Goal: Task Accomplishment & Management: Complete application form

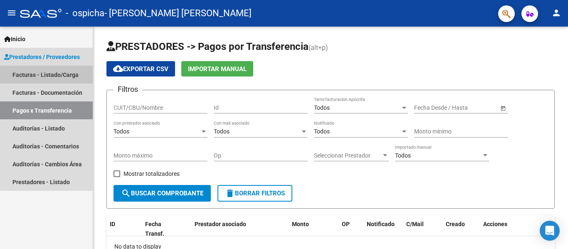
click at [66, 80] on link "Facturas - Listado/Carga" at bounding box center [46, 75] width 93 height 18
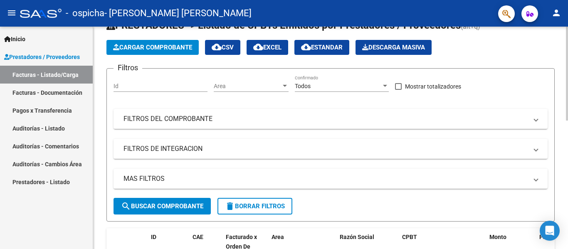
scroll to position [18, 0]
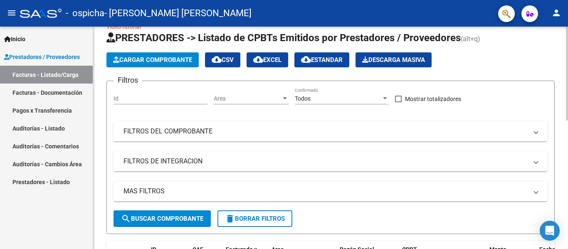
click at [567, 67] on div at bounding box center [567, 82] width 2 height 94
click at [155, 59] on span "Cargar Comprobante" at bounding box center [152, 59] width 79 height 7
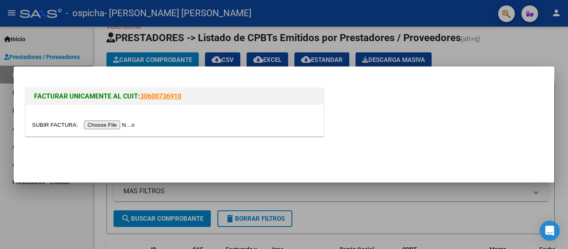
click at [122, 128] on input "file" at bounding box center [84, 125] width 105 height 9
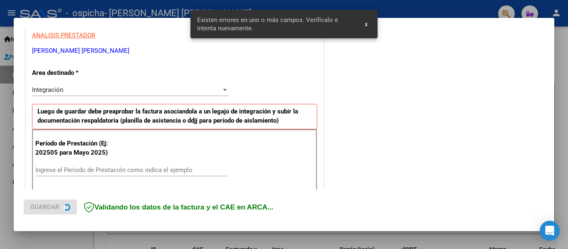
scroll to position [193, 0]
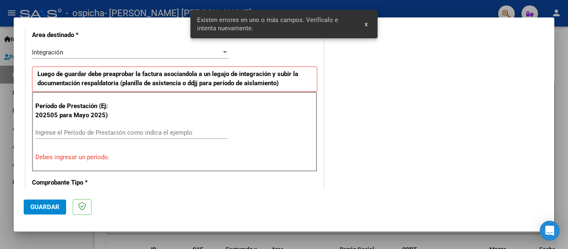
click at [150, 131] on input "Ingrese el Período de Prestación como indica el ejemplo" at bounding box center [131, 132] width 192 height 7
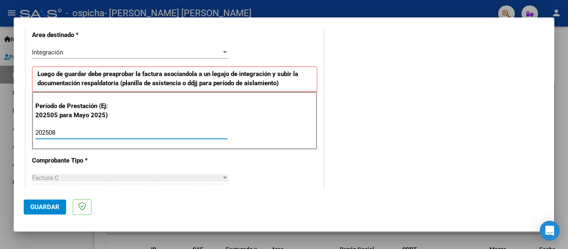
type input "202508"
click at [33, 206] on span "Guardar" at bounding box center [44, 206] width 29 height 7
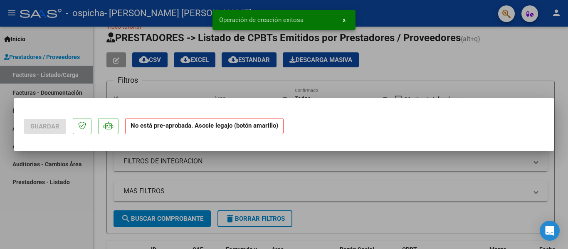
scroll to position [0, 0]
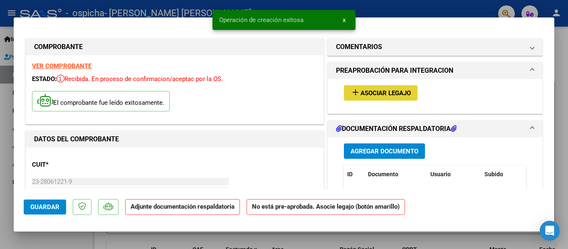
click at [373, 88] on button "add Asociar Legajo" at bounding box center [381, 92] width 74 height 15
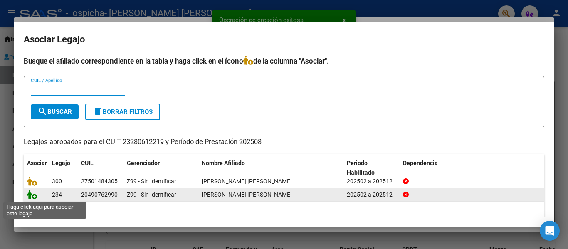
click at [33, 197] on icon at bounding box center [32, 194] width 10 height 9
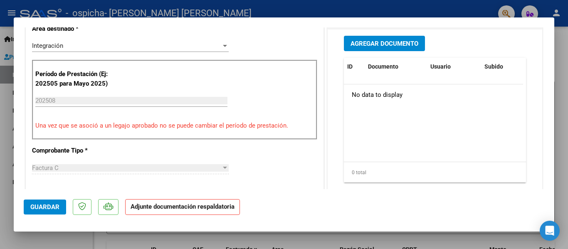
scroll to position [209, 0]
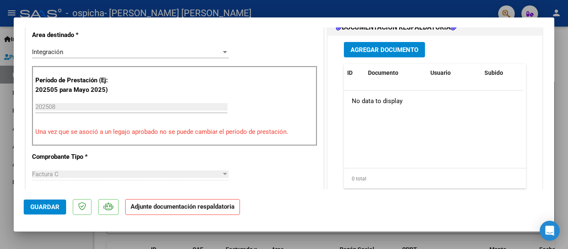
click at [394, 51] on span "Agregar Documento" at bounding box center [385, 49] width 68 height 7
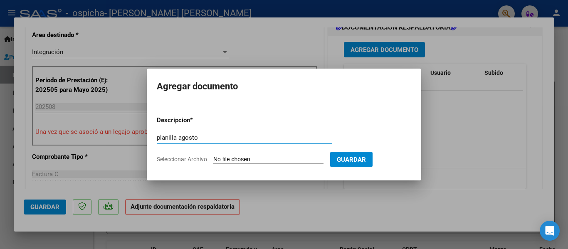
type input "planilla agosto"
click at [233, 159] on input "Seleccionar Archivo" at bounding box center [268, 160] width 110 height 8
type input "C:\fakepath\planilla agosto.pdf"
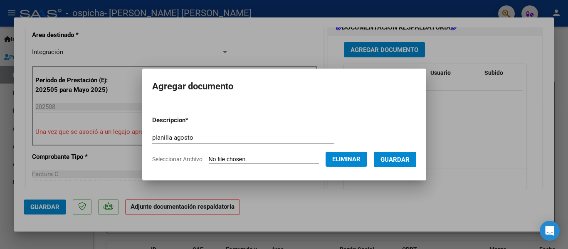
click at [412, 154] on button "Guardar" at bounding box center [395, 159] width 42 height 15
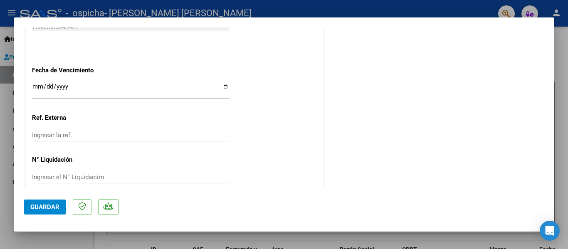
scroll to position [583, 0]
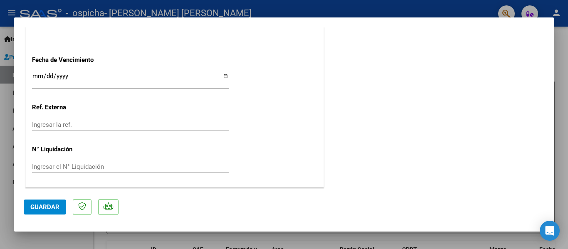
click at [34, 210] on span "Guardar" at bounding box center [44, 206] width 29 height 7
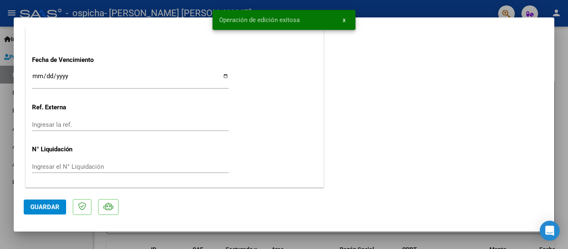
click at [112, 241] on div at bounding box center [284, 124] width 568 height 249
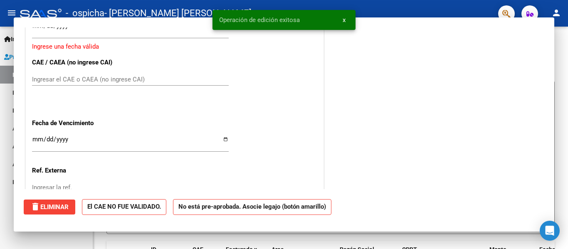
scroll to position [0, 0]
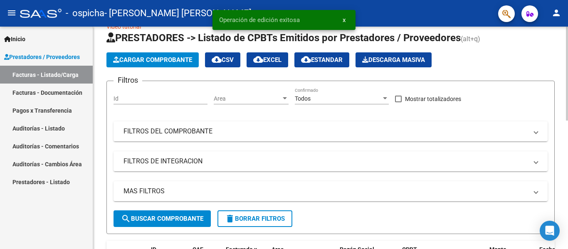
click at [147, 61] on span "Cargar Comprobante" at bounding box center [152, 59] width 79 height 7
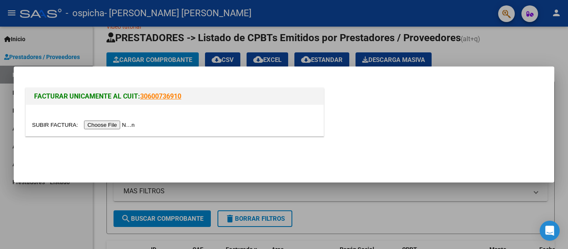
click at [110, 123] on input "file" at bounding box center [84, 125] width 105 height 9
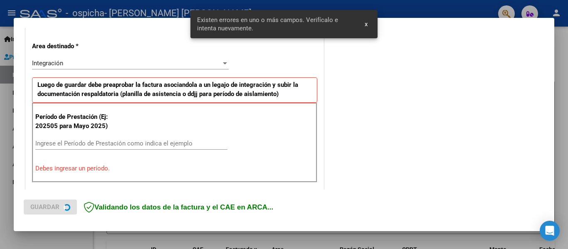
scroll to position [193, 0]
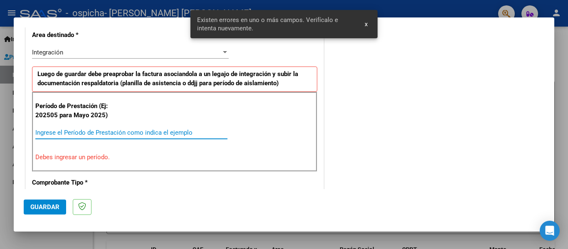
click at [80, 134] on input "Ingrese el Período de Prestación como indica el ejemplo" at bounding box center [131, 132] width 192 height 7
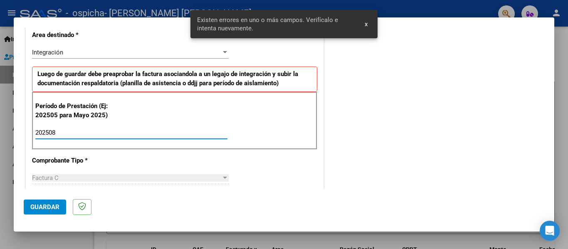
type input "202508"
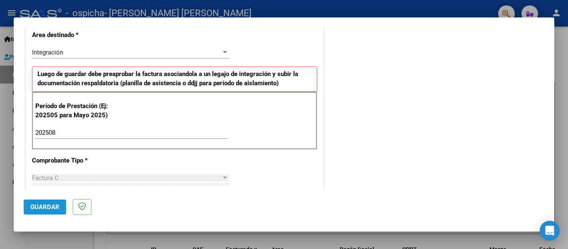
click at [38, 205] on span "Guardar" at bounding box center [44, 206] width 29 height 7
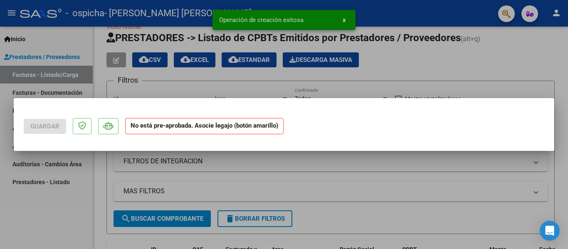
scroll to position [0, 0]
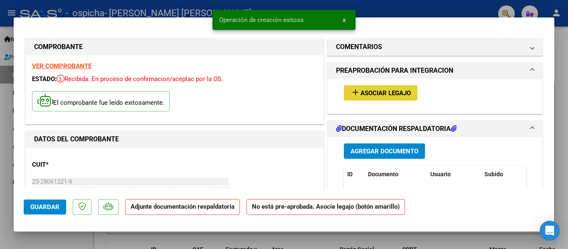
click at [362, 95] on span "Asociar Legajo" at bounding box center [386, 92] width 50 height 7
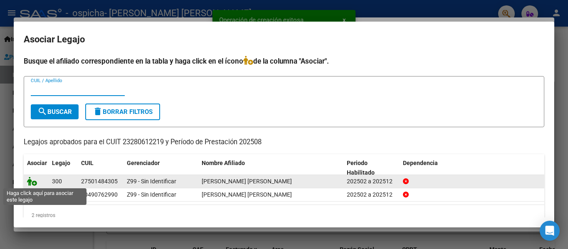
click at [31, 183] on icon at bounding box center [32, 181] width 10 height 9
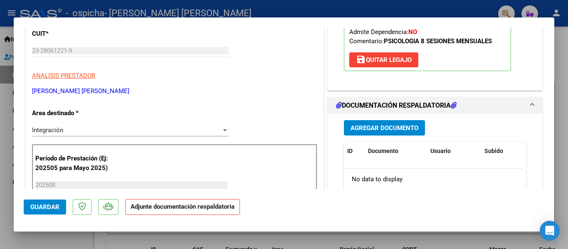
scroll to position [205, 0]
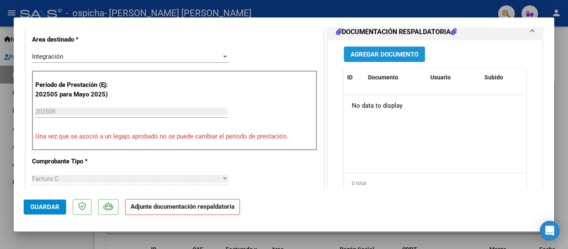
click at [392, 49] on button "Agregar Documento" at bounding box center [384, 54] width 81 height 15
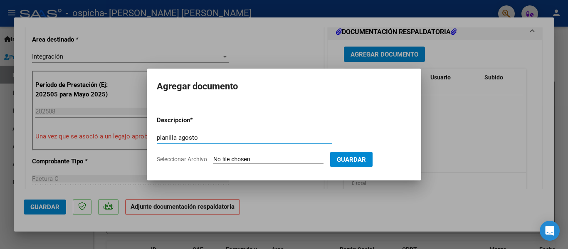
type input "planilla agosto"
click at [273, 160] on input "Seleccionar Archivo" at bounding box center [268, 160] width 110 height 8
type input "C:\fakepath\planilla agosto.pdf"
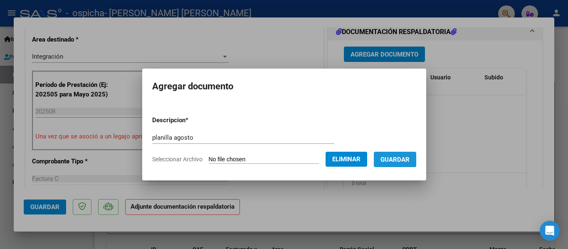
click at [417, 154] on button "Guardar" at bounding box center [395, 159] width 42 height 15
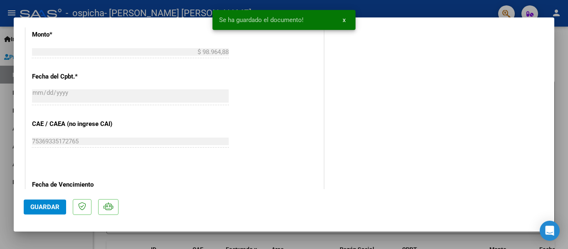
scroll to position [459, 0]
click at [42, 209] on span "Guardar" at bounding box center [44, 206] width 29 height 7
click at [70, 241] on div at bounding box center [284, 124] width 568 height 249
type input "$ 0,00"
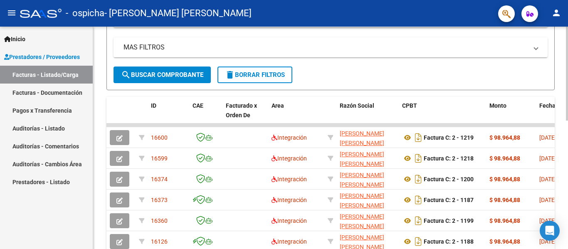
scroll to position [163, 0]
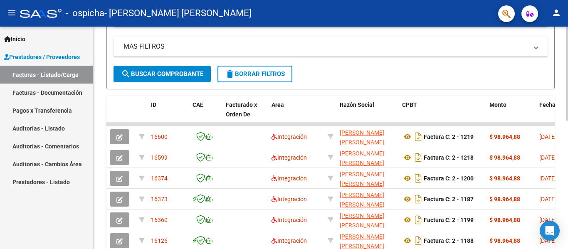
click at [568, 119] on div at bounding box center [567, 144] width 2 height 94
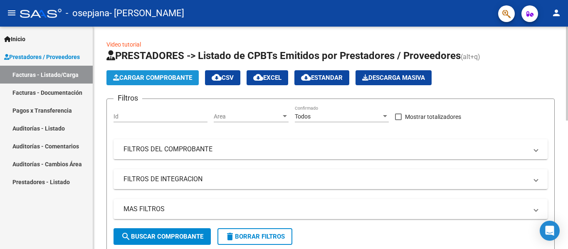
click at [162, 76] on span "Cargar Comprobante" at bounding box center [152, 77] width 79 height 7
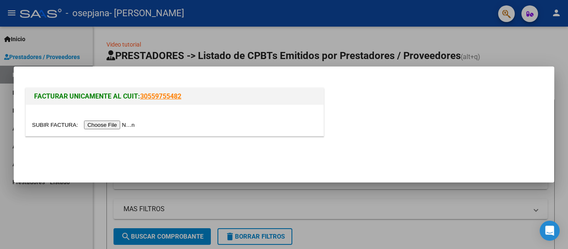
click at [109, 124] on input "file" at bounding box center [84, 125] width 105 height 9
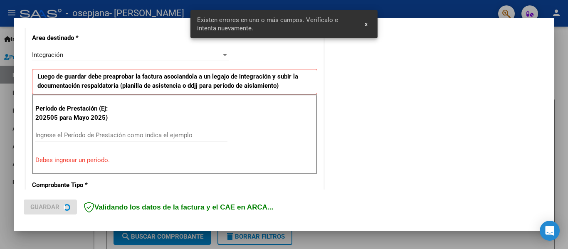
scroll to position [193, 0]
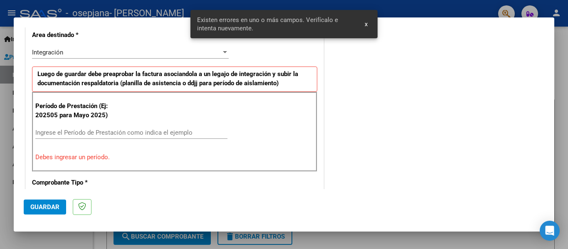
click at [140, 130] on input "Ingrese el Período de Prestación como indica el ejemplo" at bounding box center [131, 132] width 192 height 7
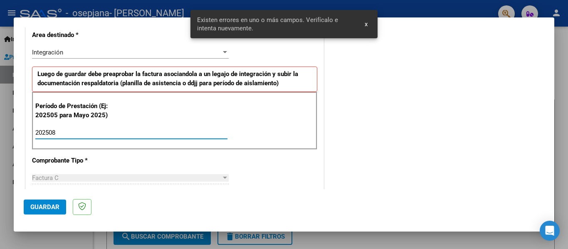
type input "202508"
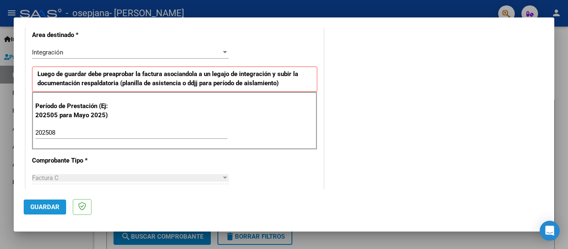
click at [35, 204] on span "Guardar" at bounding box center [44, 206] width 29 height 7
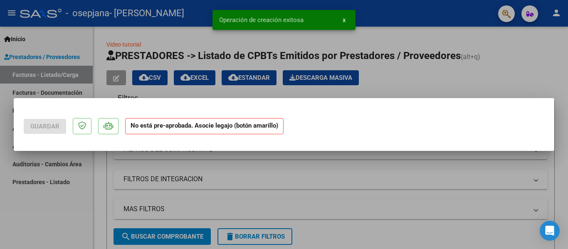
scroll to position [0, 0]
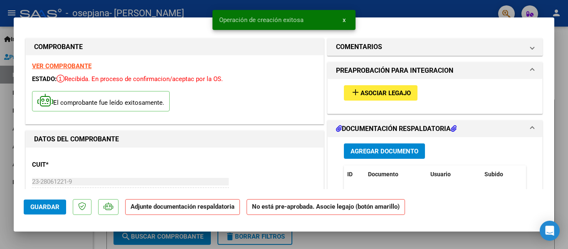
click at [367, 90] on span "Asociar Legajo" at bounding box center [386, 92] width 50 height 7
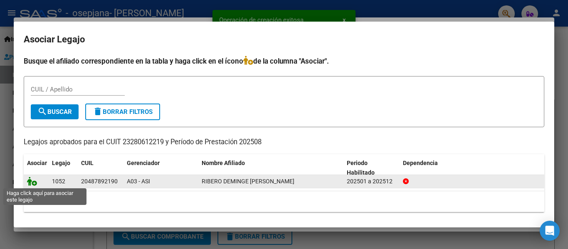
click at [31, 179] on icon at bounding box center [32, 181] width 10 height 9
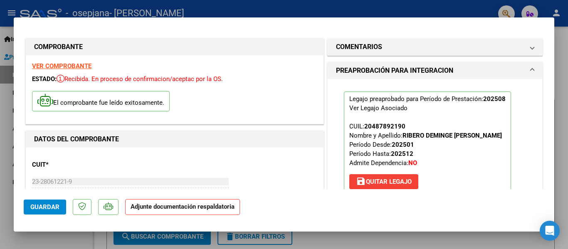
scroll to position [141, 0]
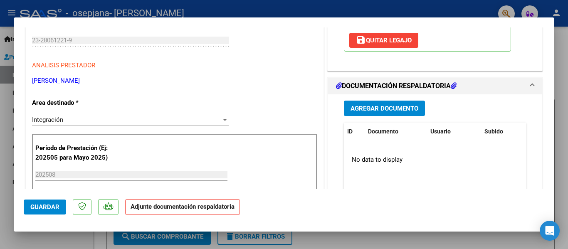
click at [376, 102] on button "Agregar Documento" at bounding box center [384, 108] width 81 height 15
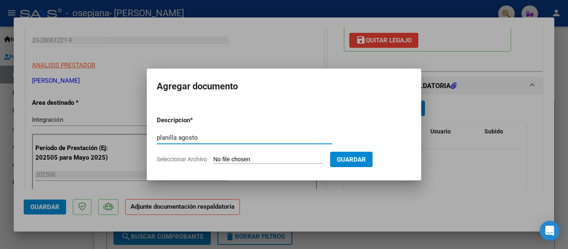
type input "planilla agosto"
click at [233, 159] on input "Seleccionar Archivo" at bounding box center [268, 160] width 110 height 8
type input "C:\fakepath\planilla agosto.pdf"
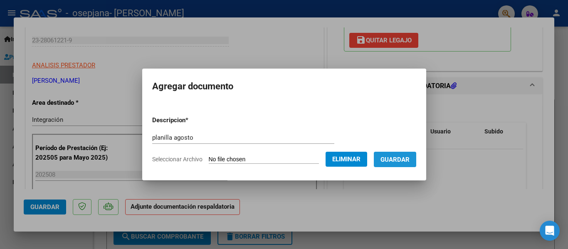
click at [410, 161] on span "Guardar" at bounding box center [395, 159] width 29 height 7
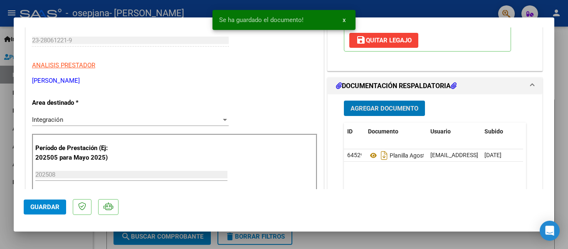
click at [384, 107] on span "Agregar Documento" at bounding box center [385, 108] width 68 height 7
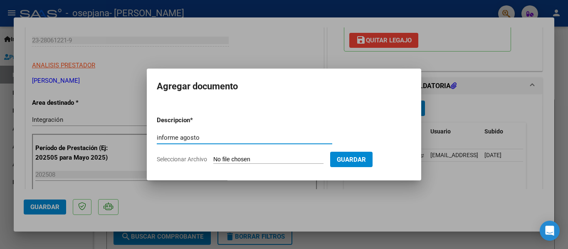
type input "informe agosto"
click at [255, 160] on input "Seleccionar Archivo" at bounding box center [268, 160] width 110 height 8
type input "C:\fakepath\informe agosto.pdf"
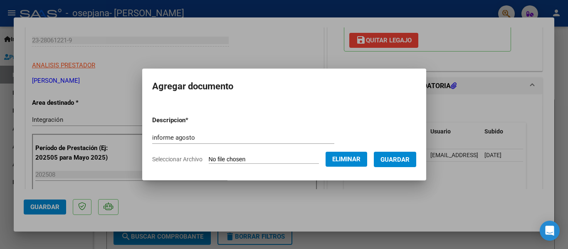
click at [402, 162] on span "Guardar" at bounding box center [395, 159] width 29 height 7
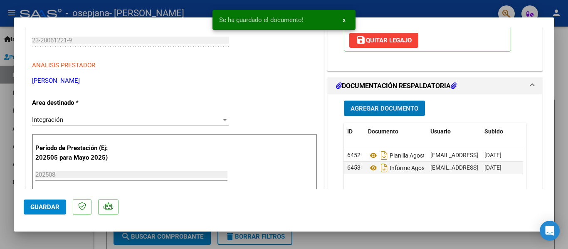
click at [44, 208] on span "Guardar" at bounding box center [44, 206] width 29 height 7
click at [69, 236] on div at bounding box center [284, 124] width 568 height 249
type input "$ 0,00"
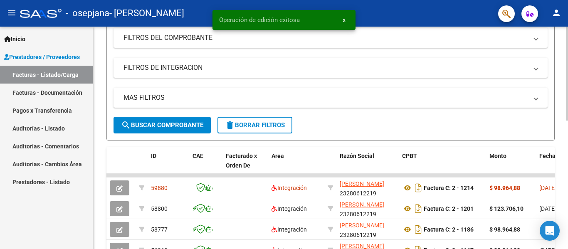
scroll to position [139, 0]
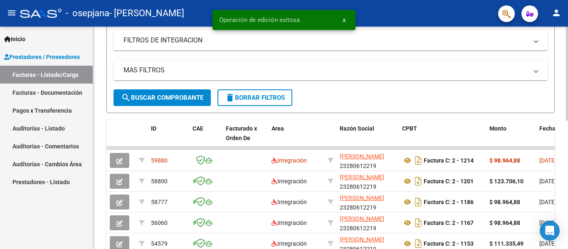
click at [568, 128] on div at bounding box center [567, 134] width 2 height 94
